Goal: Check status: Check status

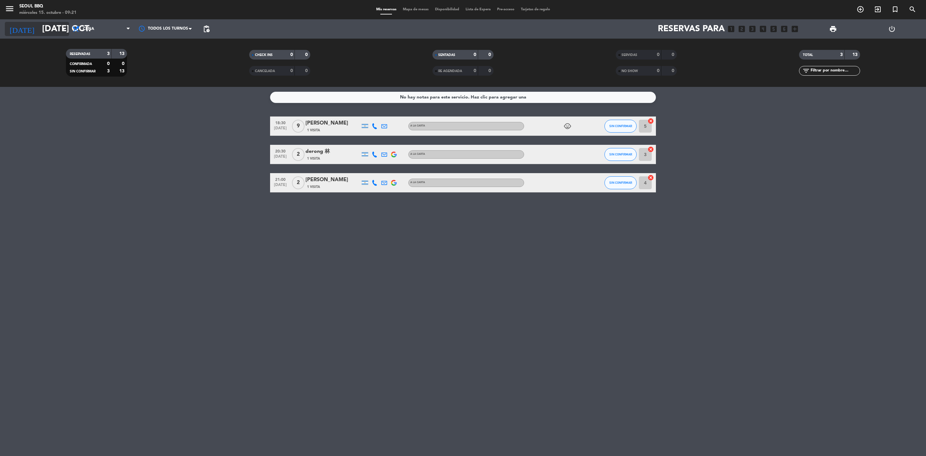
click at [46, 33] on input "[DATE] oct." at bounding box center [93, 29] width 109 height 16
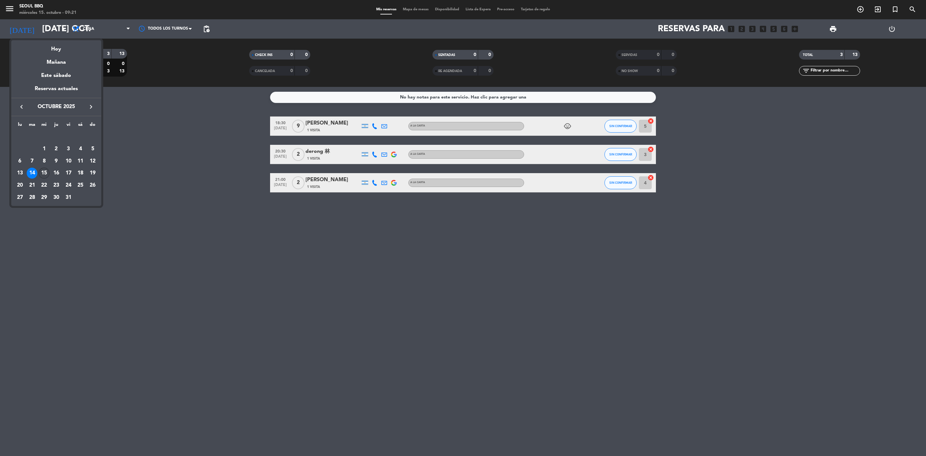
click at [44, 174] on div "15" at bounding box center [44, 173] width 11 height 11
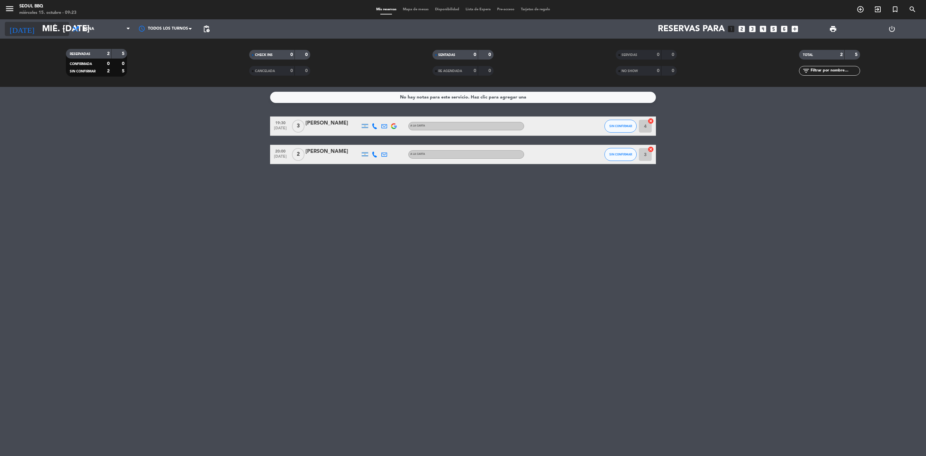
click at [62, 29] on icon "arrow_drop_down" at bounding box center [64, 29] width 8 height 8
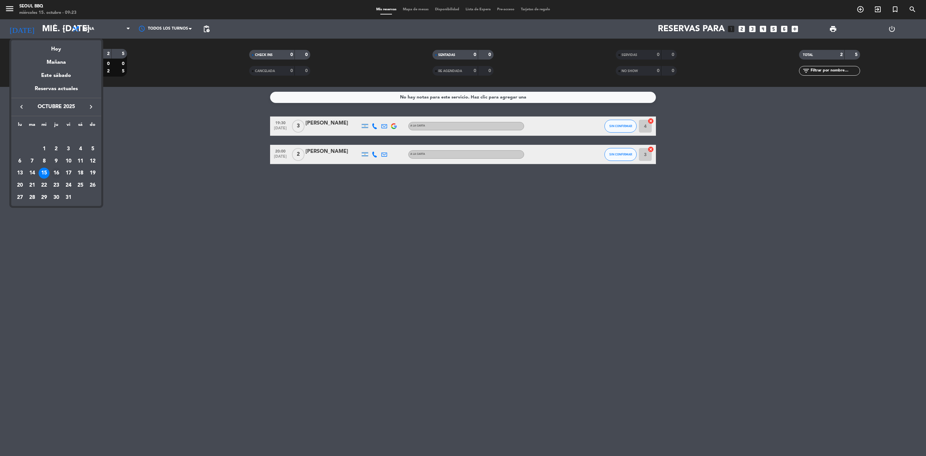
click at [59, 175] on div "16" at bounding box center [56, 173] width 11 height 11
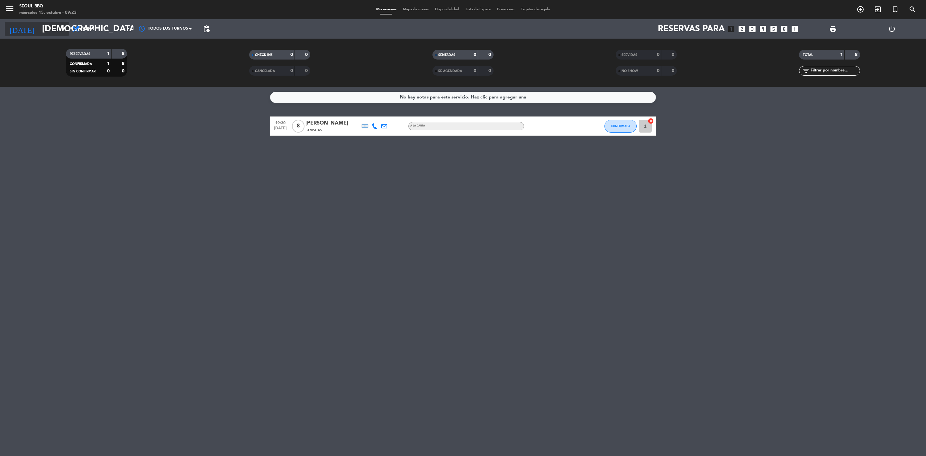
click at [39, 26] on input "[DEMOGRAPHIC_DATA] [DATE]" at bounding box center [93, 29] width 109 height 16
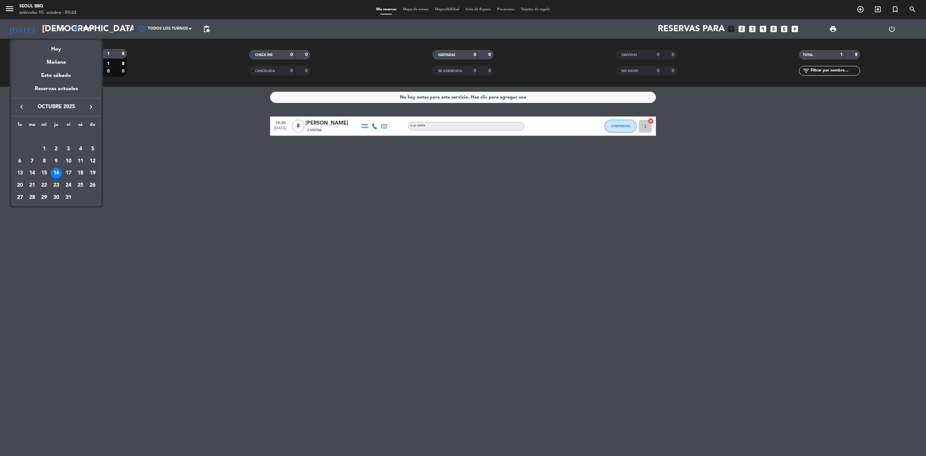
click at [66, 172] on div "17" at bounding box center [68, 173] width 11 height 11
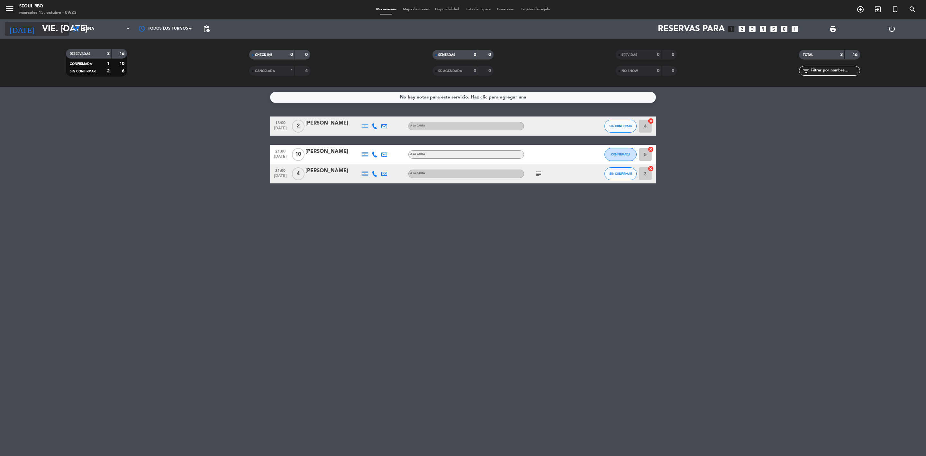
click at [55, 30] on input "vie. [DATE]" at bounding box center [93, 29] width 109 height 16
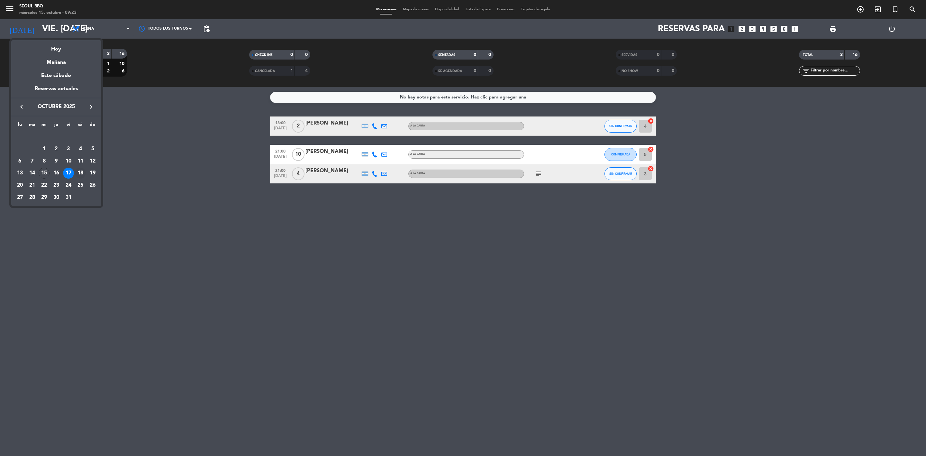
click at [81, 173] on div "18" at bounding box center [80, 173] width 11 height 11
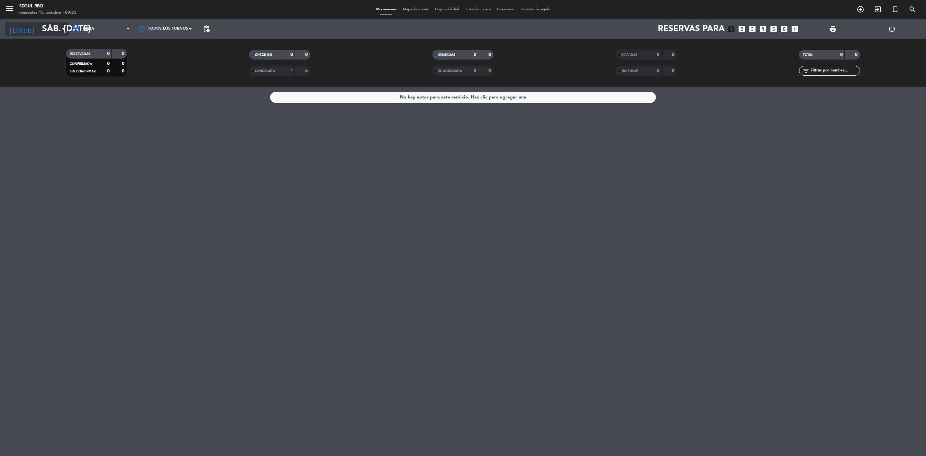
click at [39, 25] on input "sáb. [DATE]" at bounding box center [93, 29] width 109 height 16
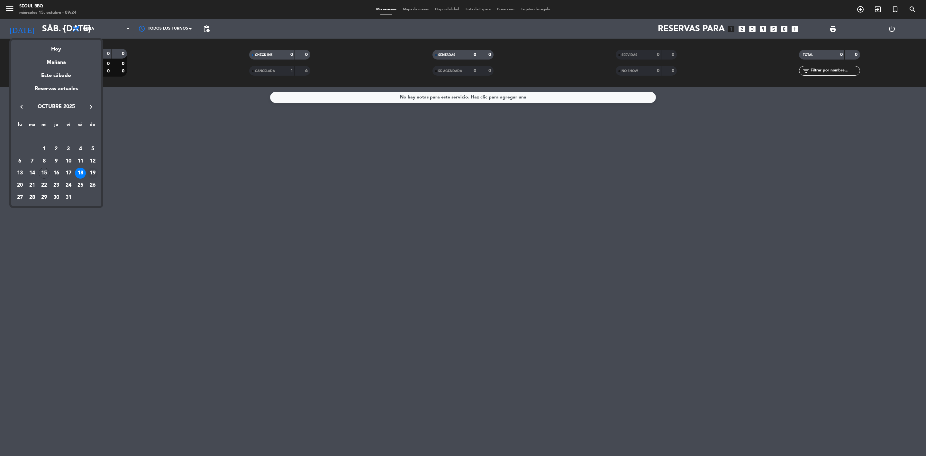
click at [96, 174] on div "19" at bounding box center [92, 173] width 11 height 11
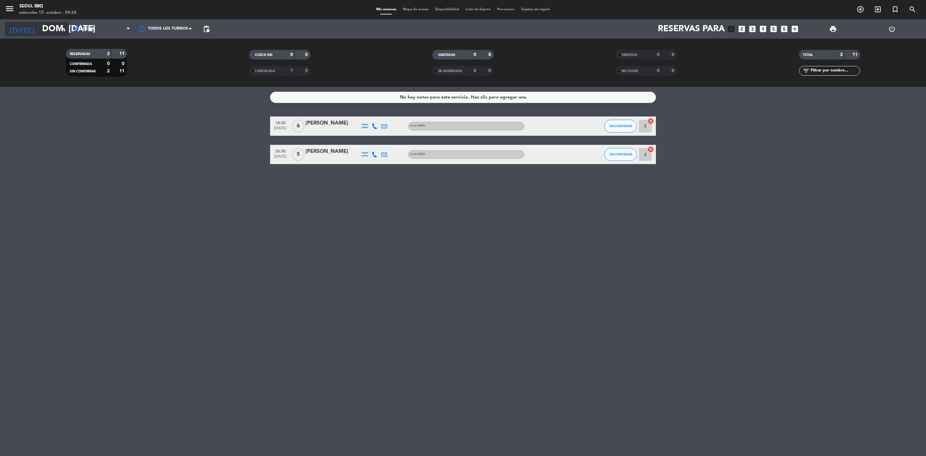
click at [48, 30] on input "dom. [DATE]" at bounding box center [93, 29] width 109 height 16
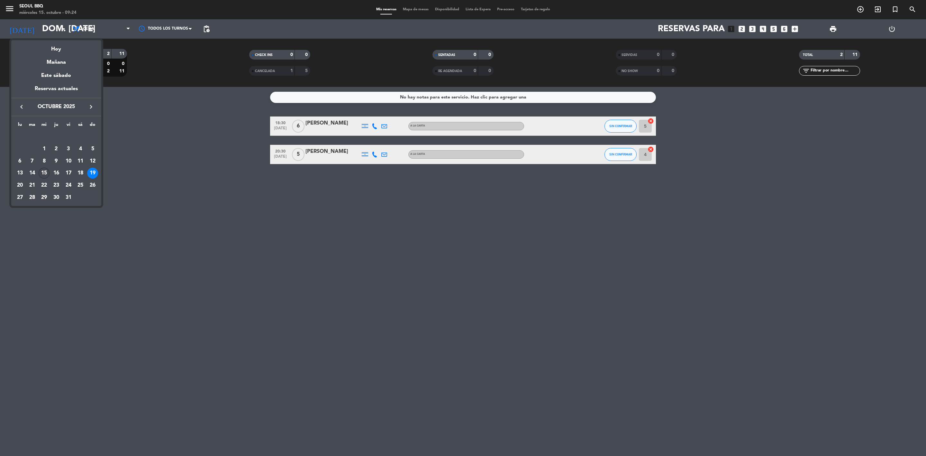
click at [43, 172] on div "15" at bounding box center [44, 173] width 11 height 11
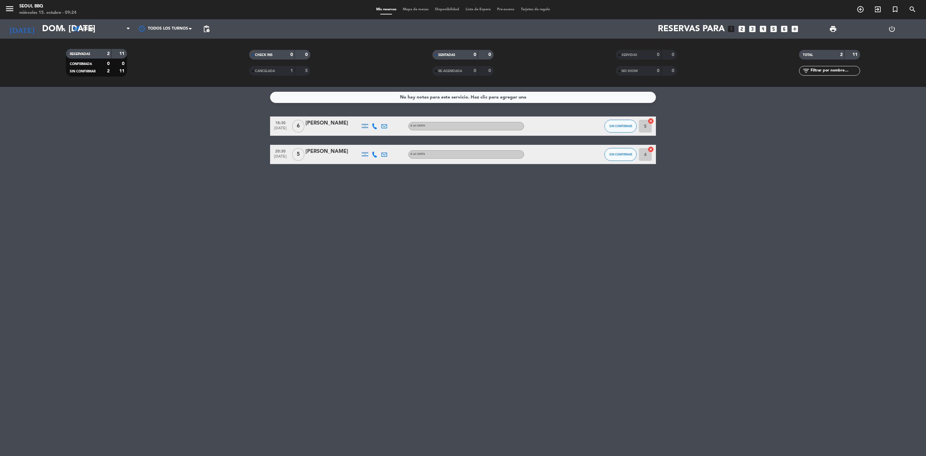
type input "mié. [DATE]"
